Goal: Navigation & Orientation: Find specific page/section

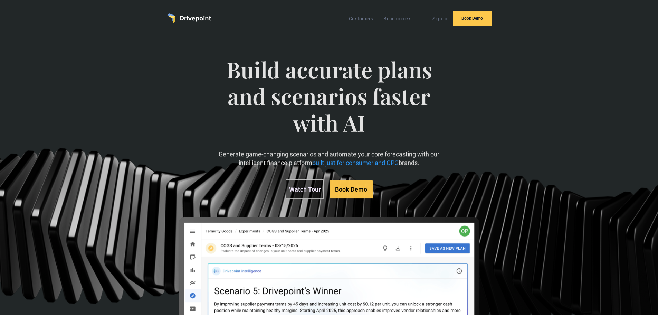
scroll to position [0, 0]
click at [405, 19] on link "Benchmarks" at bounding box center [397, 18] width 35 height 9
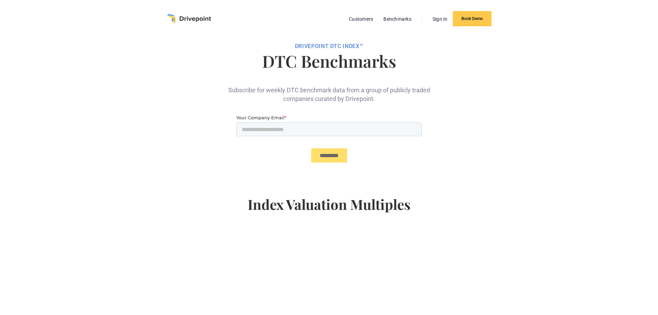
click at [189, 19] on img "home" at bounding box center [189, 19] width 44 height 10
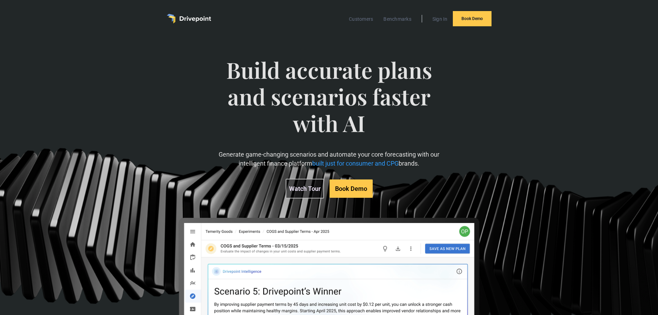
click at [195, 21] on img "home" at bounding box center [189, 19] width 44 height 10
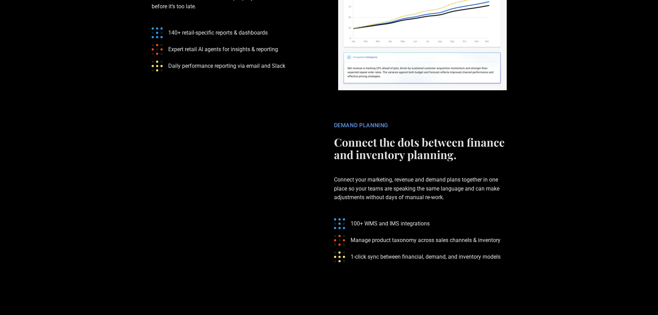
scroll to position [1555, 0]
